Goal: Transaction & Acquisition: Purchase product/service

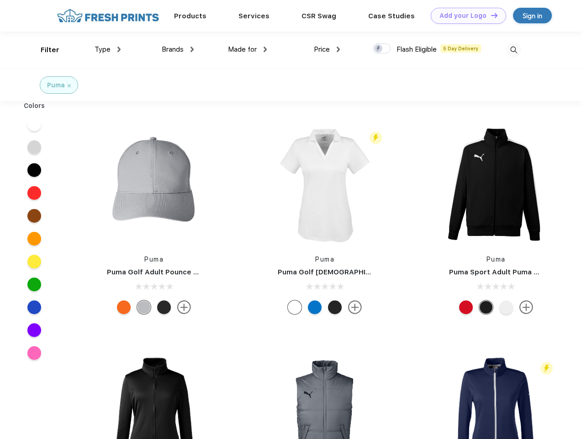
click at [465, 16] on link "Add your Logo Design Tool" at bounding box center [468, 16] width 75 height 16
click at [0, 0] on div "Design Tool" at bounding box center [0, 0] width 0 height 0
click at [490, 15] on link "Add your Logo Design Tool" at bounding box center [468, 16] width 75 height 16
click at [44, 50] on div "Filter" at bounding box center [50, 50] width 19 height 11
click at [108, 49] on span "Type" at bounding box center [103, 49] width 16 height 8
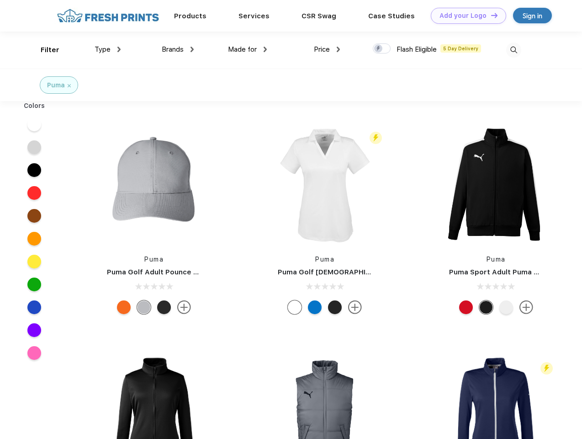
click at [178, 49] on span "Brands" at bounding box center [173, 49] width 22 height 8
click at [248, 49] on span "Made for" at bounding box center [242, 49] width 29 height 8
click at [327, 49] on span "Price" at bounding box center [322, 49] width 16 height 8
click at [382, 49] on div at bounding box center [382, 48] width 18 height 10
click at [379, 49] on input "checkbox" at bounding box center [376, 46] width 6 height 6
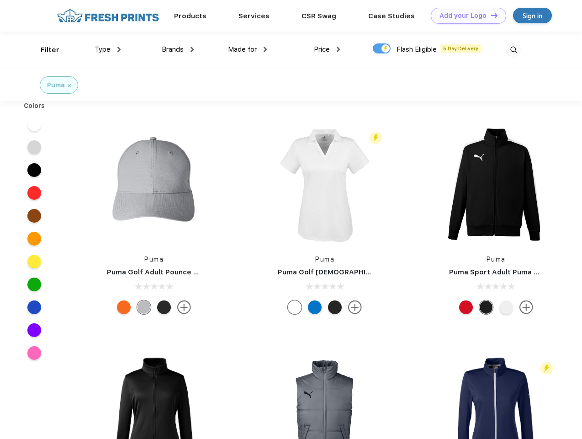
click at [514, 50] on img at bounding box center [513, 50] width 15 height 15
